Goal: Use online tool/utility: Utilize a website feature to perform a specific function

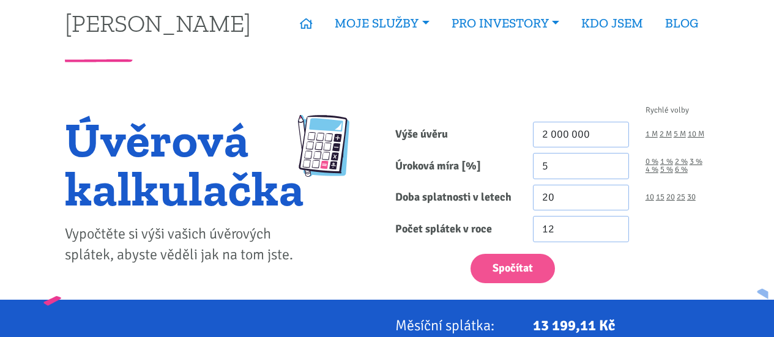
scroll to position [13, 0]
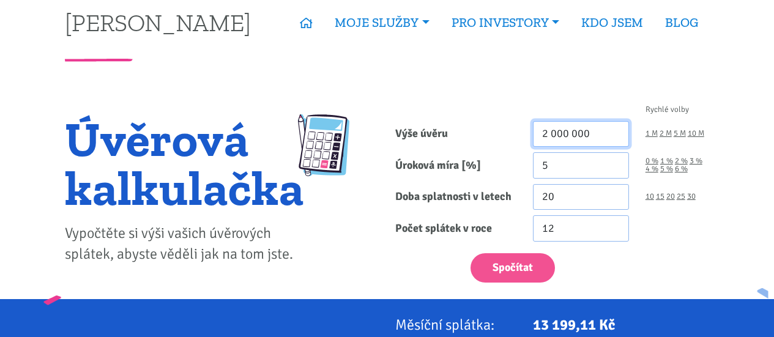
click at [544, 136] on input "2 000 000" at bounding box center [581, 134] width 96 height 26
type input "6 500 000"
click at [581, 167] on input "5" at bounding box center [581, 165] width 96 height 26
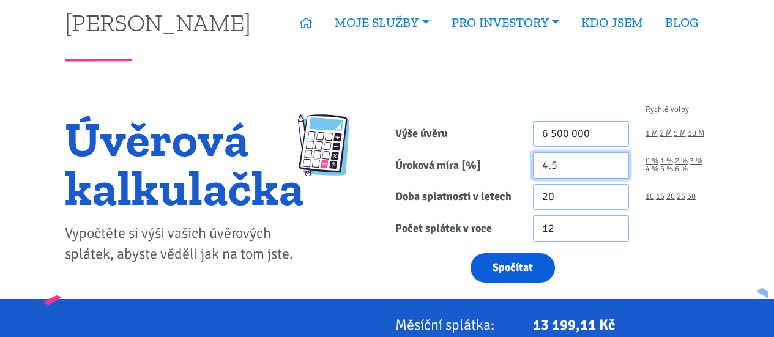
type input "4.5"
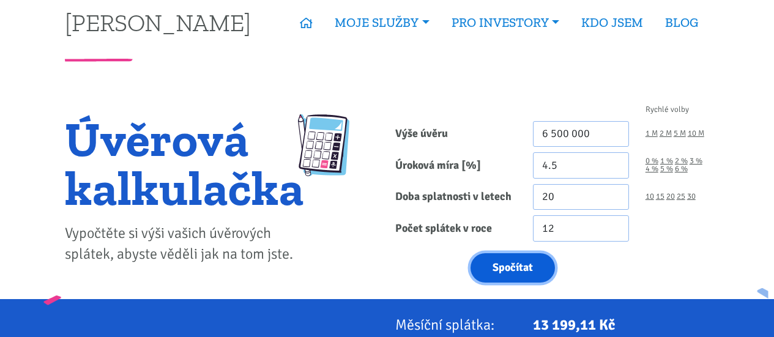
click at [518, 267] on button "Spočítat" at bounding box center [512, 268] width 84 height 30
type input "6500000"
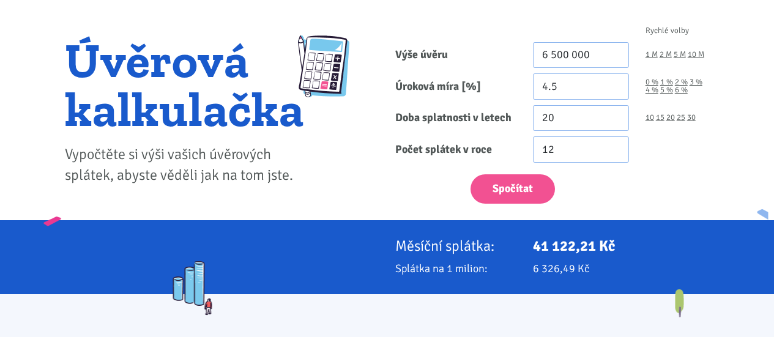
scroll to position [137, 0]
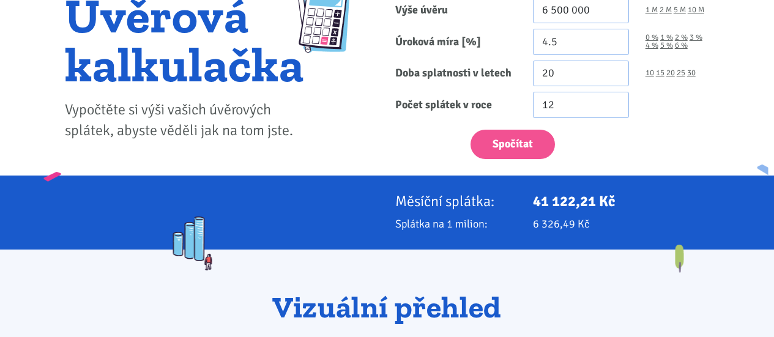
click at [539, 198] on p "41 122,21 Kč" at bounding box center [621, 201] width 176 height 17
drag, startPoint x: 530, startPoint y: 202, endPoint x: 648, endPoint y: 198, distance: 117.5
click at [648, 198] on div "41 122,21 Kč" at bounding box center [621, 201] width 193 height 17
click at [648, 198] on p "41 122,21 Kč" at bounding box center [621, 201] width 176 height 17
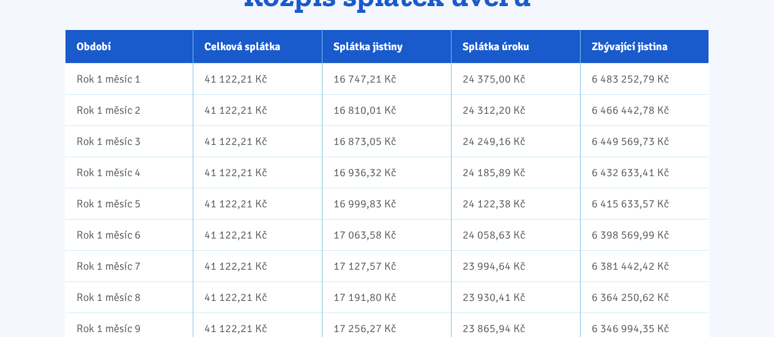
scroll to position [794, 0]
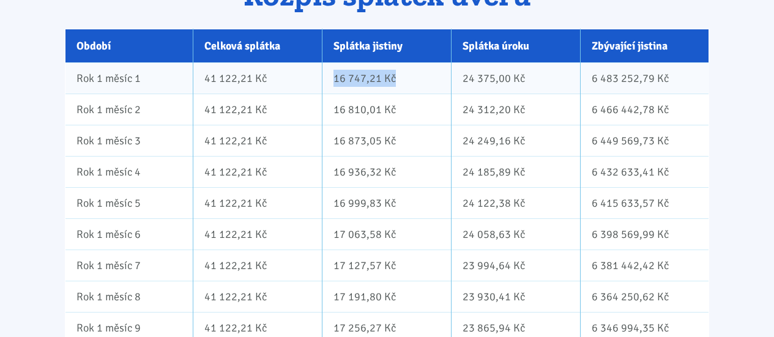
drag, startPoint x: 331, startPoint y: 81, endPoint x: 403, endPoint y: 86, distance: 72.3
click at [403, 86] on td "16 747,21 Kč" at bounding box center [386, 77] width 129 height 31
drag, startPoint x: 457, startPoint y: 77, endPoint x: 513, endPoint y: 81, distance: 55.8
click at [513, 81] on td "24 375,00 Kč" at bounding box center [515, 77] width 129 height 31
click at [392, 74] on td "16 747,21 Kč" at bounding box center [386, 77] width 129 height 31
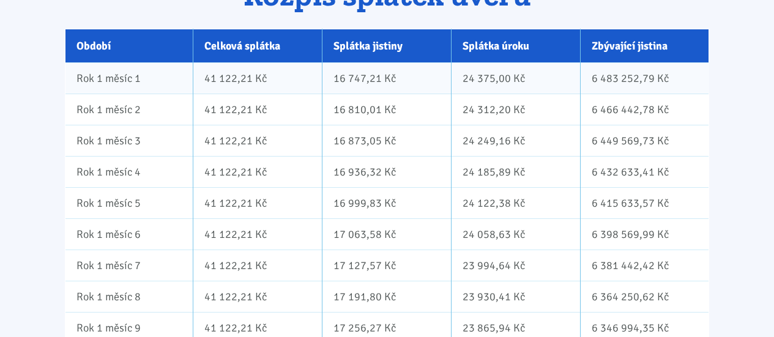
click at [392, 74] on td "16 747,21 Kč" at bounding box center [386, 77] width 129 height 31
click at [405, 81] on td "16 747,21 Kč" at bounding box center [386, 77] width 129 height 31
click at [415, 82] on td "16 747,21 Kč" at bounding box center [386, 77] width 129 height 31
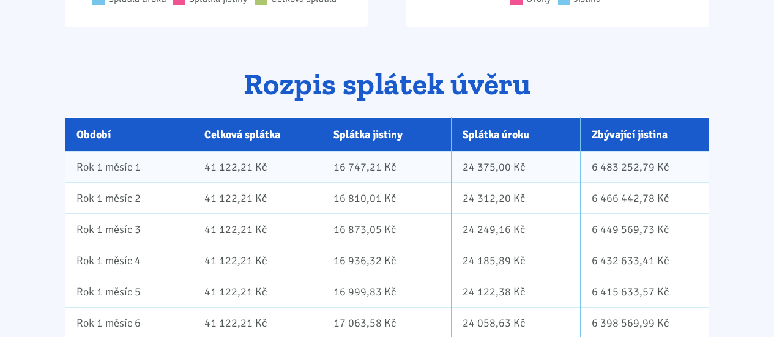
scroll to position [704, 0]
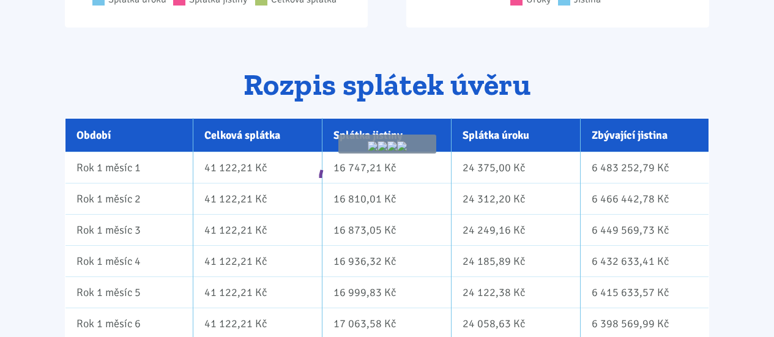
drag, startPoint x: 322, startPoint y: 164, endPoint x: 303, endPoint y: 178, distance: 24.1
